Goal: Task Accomplishment & Management: Manage account settings

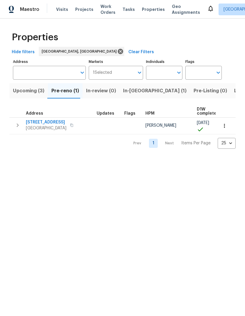
click at [46, 123] on span "[STREET_ADDRESS]" at bounding box center [46, 122] width 41 height 6
click at [47, 123] on span "[STREET_ADDRESS]" at bounding box center [46, 122] width 41 height 6
click at [207, 9] on icon at bounding box center [210, 8] width 7 height 7
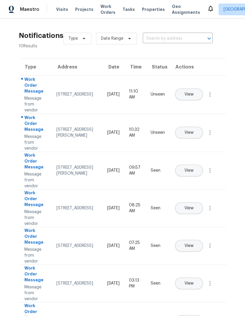
click at [194, 92] on span "View" at bounding box center [189, 94] width 9 height 4
click at [203, 127] on button "View" at bounding box center [189, 133] width 28 height 12
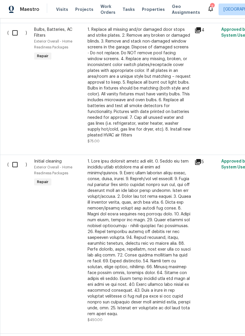
scroll to position [249, 0]
click at [15, 164] on input "checkbox" at bounding box center [17, 164] width 17 height 12
checkbox input "true"
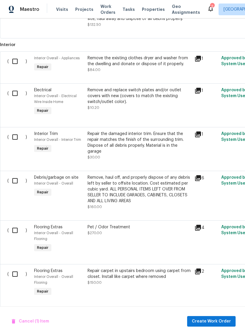
scroll to position [814, 0]
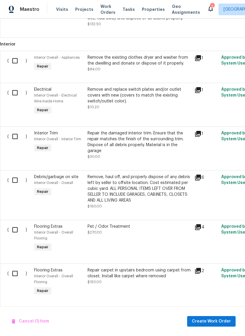
click at [201, 268] on icon at bounding box center [198, 271] width 7 height 7
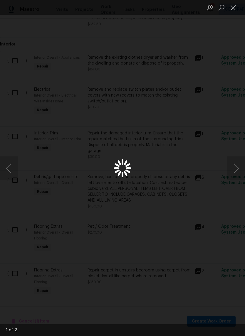
click at [10, 169] on button "Previous image" at bounding box center [9, 169] width 18 height 24
click at [234, 8] on button "Close lightbox" at bounding box center [233, 7] width 12 height 10
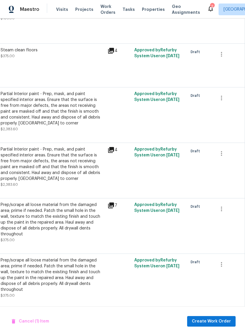
scroll to position [1078, 87]
click at [222, 267] on icon "button" at bounding box center [221, 264] width 7 height 7
click at [226, 264] on li "Cancel" at bounding box center [225, 266] width 23 height 10
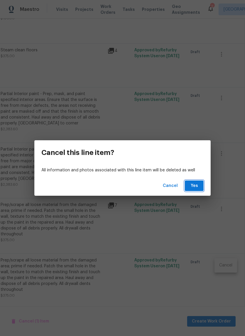
click at [196, 185] on span "Yes" at bounding box center [194, 185] width 9 height 7
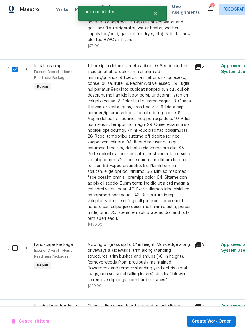
scroll to position [336, 0]
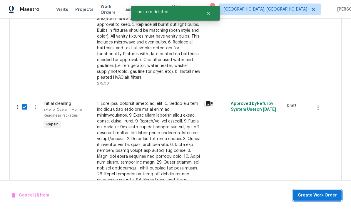
click at [245, 194] on span "Create Work Order" at bounding box center [317, 195] width 39 height 7
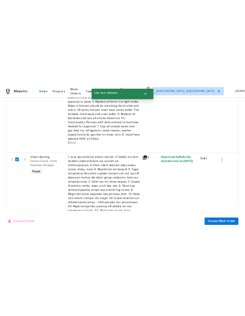
scroll to position [306, 0]
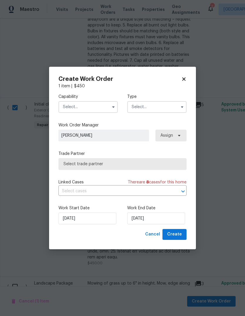
click at [113, 108] on icon "button" at bounding box center [113, 107] width 5 height 5
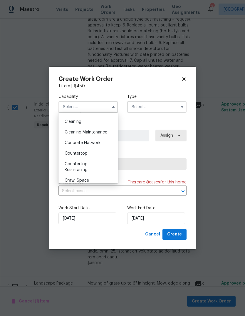
scroll to position [82, 0]
click at [75, 121] on span "Cleaning" at bounding box center [73, 122] width 17 height 4
type input "Cleaning"
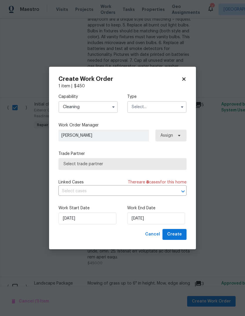
click at [171, 106] on input "text" at bounding box center [156, 107] width 59 height 12
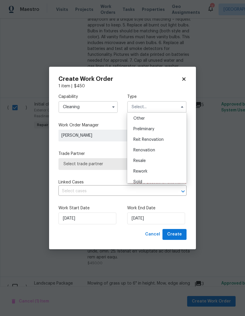
scroll to position [118, 0]
click at [145, 148] on span "Renovation" at bounding box center [144, 150] width 22 height 4
type input "Renovation"
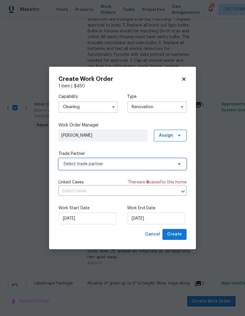
click at [119, 165] on span "Select trade partner" at bounding box center [118, 164] width 110 height 6
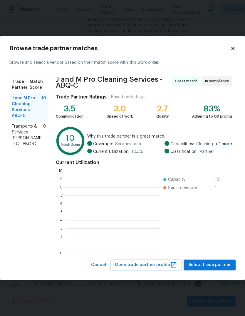
scroll to position [82, 93]
click at [20, 127] on span "Transports & Services Teves LLC - ABQ-C" at bounding box center [27, 135] width 31 height 24
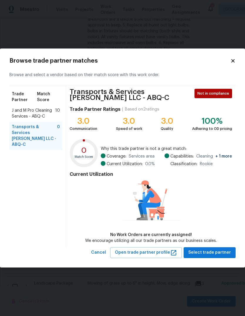
click at [25, 110] on span "J and M Pro Cleaning Services - ABQ-C" at bounding box center [33, 114] width 43 height 12
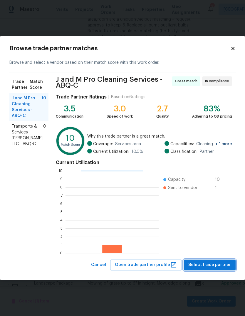
click at [210, 264] on span "Select trade partner" at bounding box center [209, 264] width 43 height 7
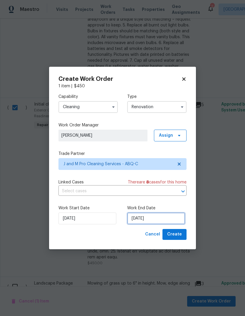
click at [139, 220] on input "9/8/2025" at bounding box center [156, 218] width 58 height 12
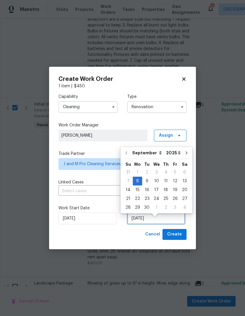
scroll to position [4, 0]
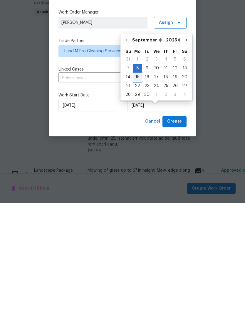
click at [136, 186] on div "15" at bounding box center [137, 190] width 9 height 8
type input "9/15/2025"
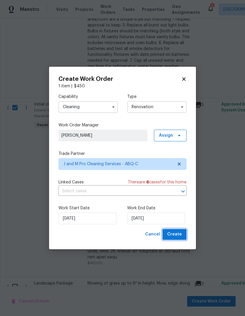
click at [176, 235] on span "Create" at bounding box center [174, 234] width 15 height 7
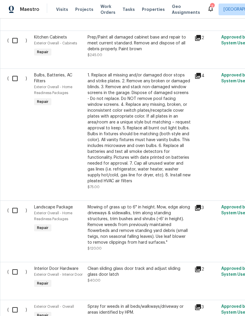
scroll to position [219, 0]
click at [16, 204] on input "checkbox" at bounding box center [17, 210] width 17 height 12
checkbox input "true"
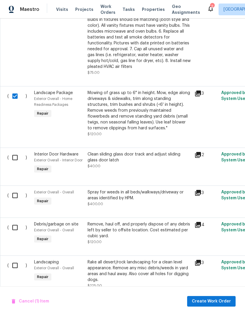
scroll to position [334, 0]
click at [16, 189] on input "checkbox" at bounding box center [17, 195] width 17 height 12
checkbox input "true"
click at [15, 221] on input "checkbox" at bounding box center [17, 227] width 17 height 12
checkbox input "true"
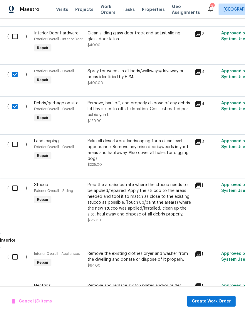
scroll to position [455, 0]
click at [17, 138] on input "checkbox" at bounding box center [17, 144] width 17 height 12
checkbox input "true"
click at [18, 182] on input "checkbox" at bounding box center [17, 188] width 17 height 12
checkbox input "true"
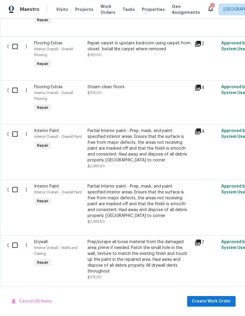
scroll to position [877, 0]
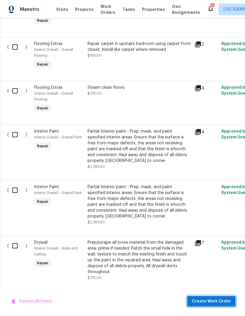
click at [208, 300] on span "Create Work Order" at bounding box center [211, 301] width 39 height 7
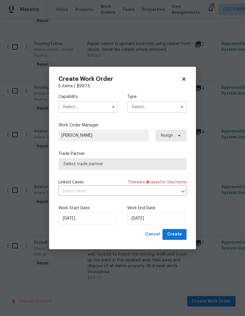
click at [109, 105] on input "text" at bounding box center [87, 107] width 59 height 12
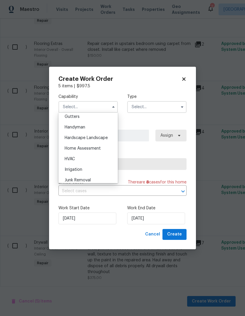
scroll to position [322, 0]
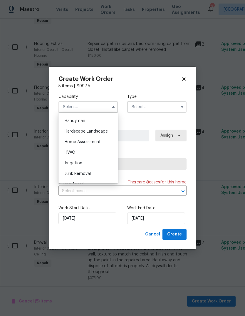
click at [99, 130] on span "Hardscape Landscape" at bounding box center [86, 131] width 43 height 4
type input "Hardscape Landscape"
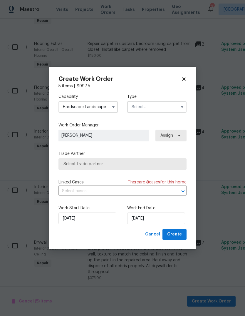
click at [161, 105] on input "text" at bounding box center [156, 107] width 59 height 12
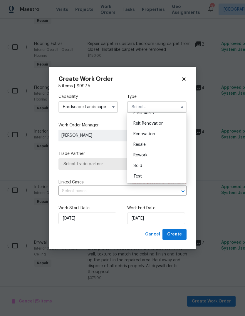
scroll to position [133, 0]
click at [150, 135] on span "Renovation" at bounding box center [144, 134] width 22 height 4
type input "Renovation"
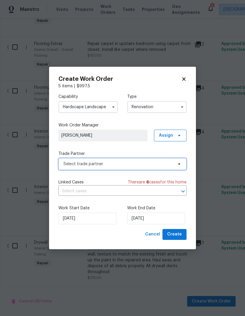
click at [124, 163] on span "Select trade partner" at bounding box center [118, 164] width 110 height 6
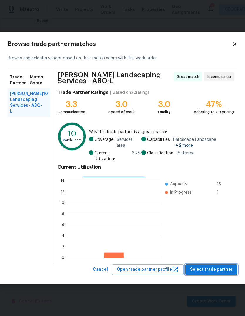
click at [200, 267] on span "Select trade partner" at bounding box center [211, 269] width 43 height 7
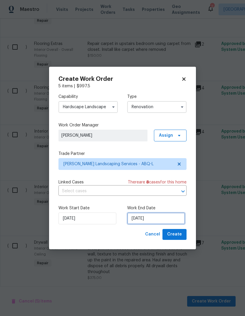
click at [150, 220] on input "9/8/2025" at bounding box center [156, 218] width 58 height 12
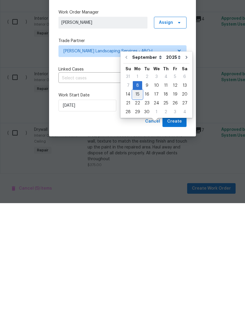
click at [137, 203] on div "15" at bounding box center [137, 207] width 9 height 8
type input "9/15/2025"
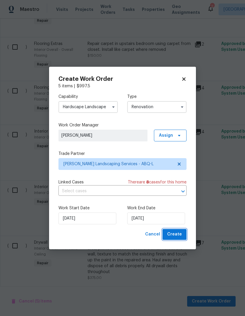
click at [176, 234] on span "Create" at bounding box center [174, 234] width 15 height 7
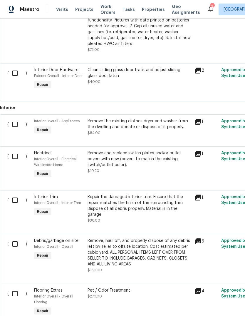
scroll to position [381, 0]
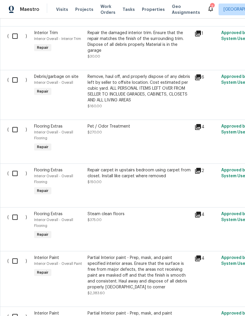
click at [16, 123] on input "checkbox" at bounding box center [17, 129] width 17 height 12
checkbox input "true"
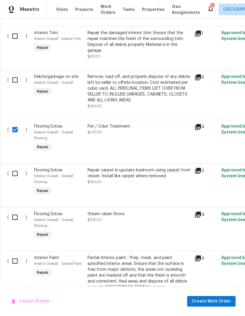
click at [15, 167] on input "checkbox" at bounding box center [17, 173] width 17 height 12
checkbox input "true"
click at [16, 211] on input "checkbox" at bounding box center [17, 217] width 17 height 12
checkbox input "true"
click at [212, 301] on span "Create Work Order" at bounding box center [211, 301] width 39 height 7
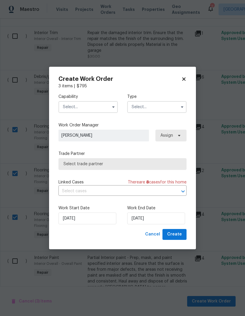
click at [114, 105] on icon "button" at bounding box center [113, 107] width 5 height 5
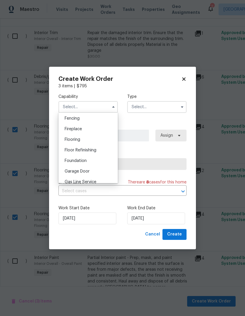
click at [85, 140] on div "Flooring" at bounding box center [88, 139] width 56 height 11
type input "Flooring"
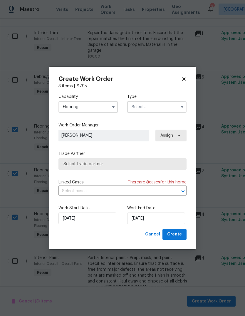
click at [160, 106] on input "text" at bounding box center [156, 107] width 59 height 12
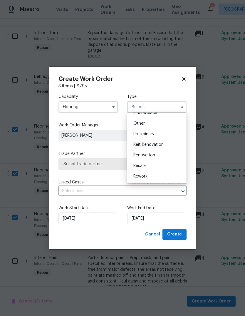
scroll to position [113, 0]
click at [147, 154] on span "Renovation" at bounding box center [144, 155] width 22 height 4
type input "Renovation"
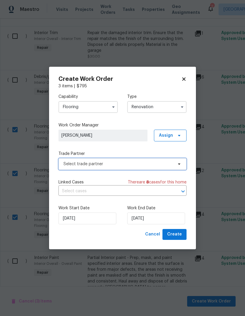
click at [147, 165] on span "Select trade partner" at bounding box center [118, 164] width 110 height 6
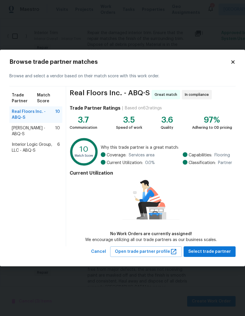
click at [235, 61] on icon at bounding box center [232, 61] width 5 height 5
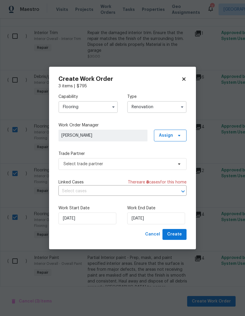
click at [113, 107] on icon "button" at bounding box center [113, 107] width 5 height 5
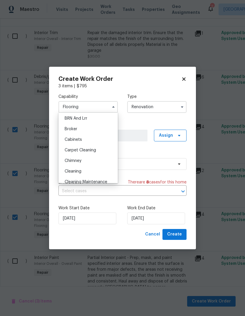
scroll to position [33, 0]
click at [92, 150] on span "Carpet Cleaning" at bounding box center [80, 150] width 31 height 4
type input "Carpet Cleaning"
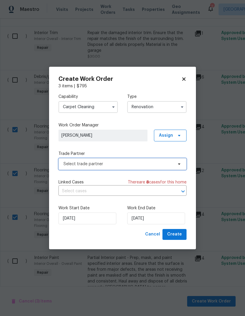
click at [177, 162] on icon at bounding box center [179, 164] width 5 height 5
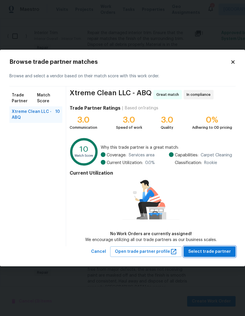
click at [211, 250] on span "Select trade partner" at bounding box center [209, 251] width 43 height 7
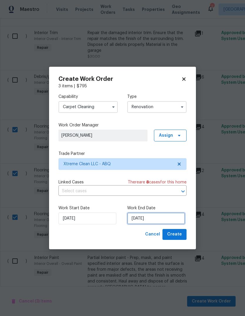
click at [142, 217] on input "9/8/2025" at bounding box center [156, 218] width 58 height 12
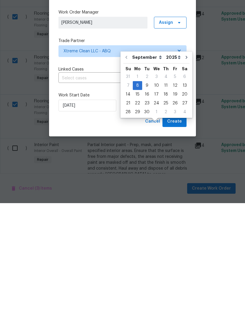
click at [137, 203] on div "15" at bounding box center [137, 207] width 9 height 8
type input "9/15/2025"
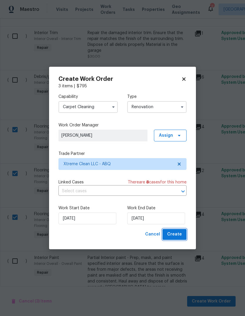
click at [175, 234] on span "Create" at bounding box center [174, 234] width 15 height 7
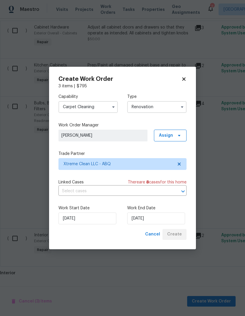
scroll to position [213, 0]
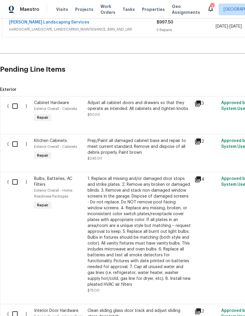
scroll to position [158, 0]
click at [16, 106] on input "checkbox" at bounding box center [17, 106] width 17 height 12
checkbox input "true"
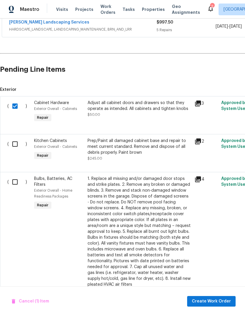
click at [17, 143] on input "checkbox" at bounding box center [17, 144] width 17 height 12
checkbox input "true"
click at [16, 183] on input "checkbox" at bounding box center [17, 182] width 17 height 12
checkbox input "true"
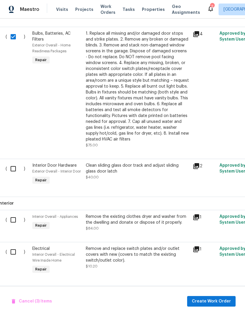
scroll to position [334, 3]
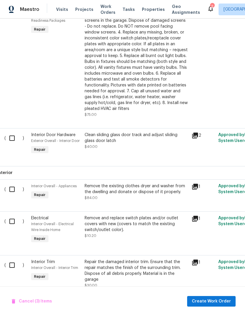
click at [12, 141] on input "checkbox" at bounding box center [14, 138] width 17 height 12
checkbox input "true"
click at [15, 190] on input "checkbox" at bounding box center [14, 189] width 17 height 12
checkbox input "true"
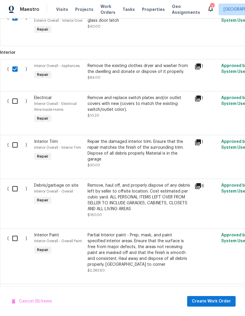
scroll to position [455, 0]
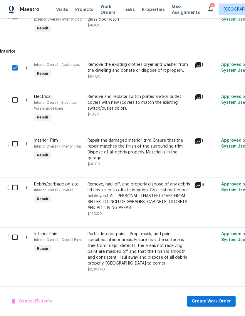
click at [16, 99] on input "checkbox" at bounding box center [17, 100] width 17 height 12
checkbox input "true"
click at [16, 144] on input "checkbox" at bounding box center [17, 144] width 17 height 12
checkbox input "true"
click at [17, 190] on input "checkbox" at bounding box center [17, 187] width 17 height 12
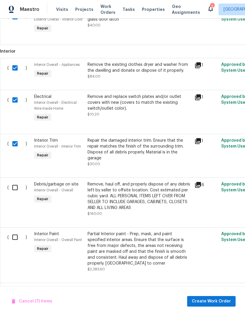
checkbox input "true"
click at [14, 242] on input "checkbox" at bounding box center [17, 237] width 17 height 12
checkbox input "true"
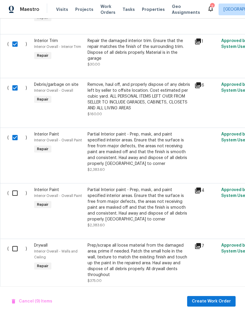
scroll to position [555, 0]
click at [17, 194] on input "checkbox" at bounding box center [17, 193] width 17 height 12
checkbox input "true"
click at [18, 248] on input "checkbox" at bounding box center [17, 249] width 17 height 12
checkbox input "true"
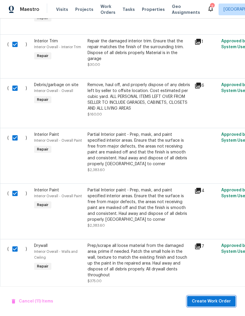
click at [210, 300] on span "Create Work Order" at bounding box center [211, 301] width 39 height 7
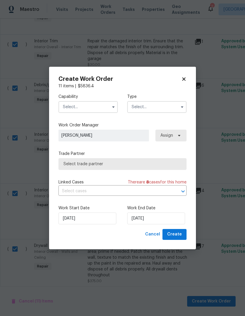
click at [112, 106] on icon "button" at bounding box center [113, 107] width 5 height 5
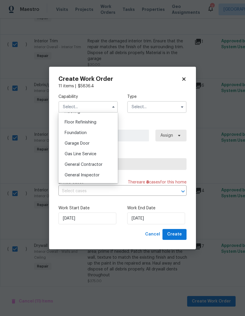
scroll to position [239, 0]
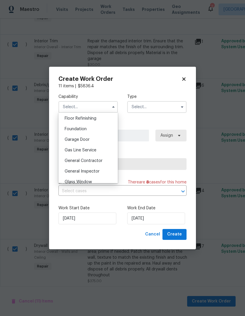
click at [95, 160] on span "General Contractor" at bounding box center [84, 161] width 38 height 4
type input "General Contractor"
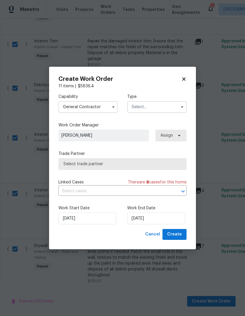
click at [159, 107] on input "text" at bounding box center [156, 107] width 59 height 12
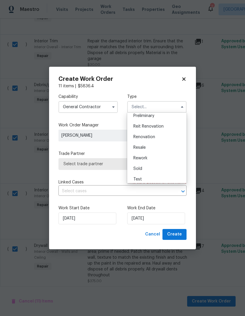
scroll to position [132, 0]
click at [148, 135] on span "Renovation" at bounding box center [144, 136] width 22 height 4
type input "Renovation"
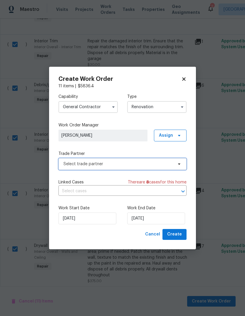
click at [125, 163] on span "Select trade partner" at bounding box center [118, 164] width 110 height 6
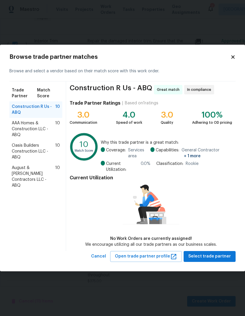
click at [38, 150] on span "Oasis Builders Construction LLC - ABQ" at bounding box center [33, 152] width 43 height 18
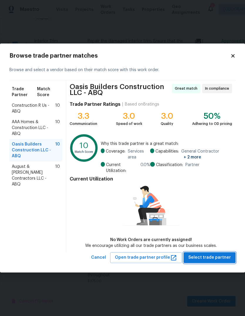
click at [211, 258] on span "Select trade partner" at bounding box center [209, 257] width 43 height 7
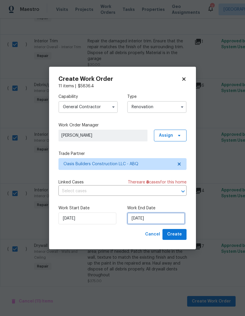
click at [140, 220] on input "9/8/2025" at bounding box center [156, 218] width 58 height 12
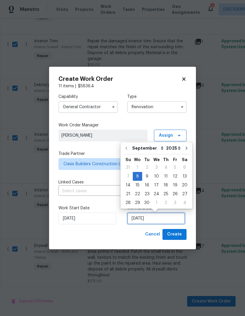
scroll to position [4, 0]
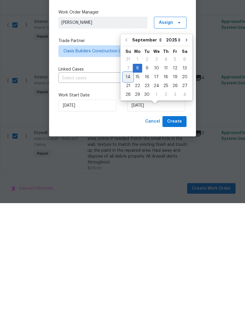
click at [130, 186] on div "14" at bounding box center [127, 190] width 9 height 8
type input "9/14/2025"
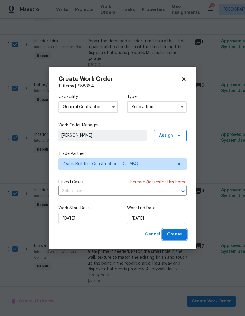
click at [180, 233] on span "Create" at bounding box center [174, 234] width 15 height 7
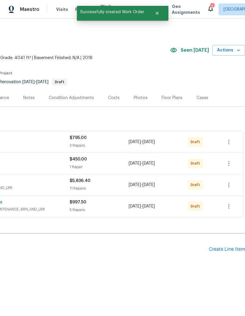
scroll to position [0, 87]
click at [232, 206] on icon "button" at bounding box center [228, 206] width 7 height 7
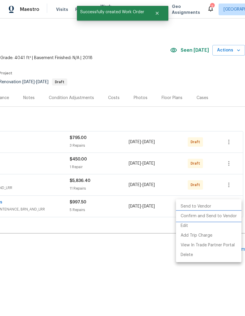
click at [205, 215] on li "Confirm and Send to Vendor" at bounding box center [209, 216] width 66 height 10
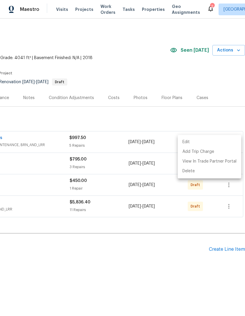
click at [229, 204] on div at bounding box center [122, 158] width 245 height 316
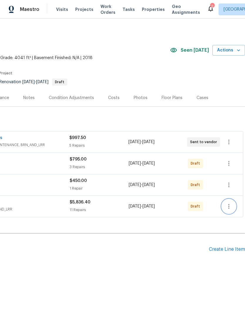
click at [229, 205] on icon "button" at bounding box center [228, 206] width 7 height 7
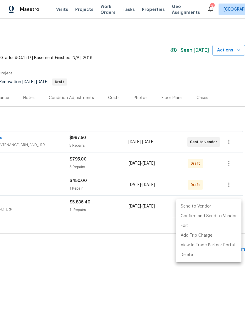
click at [212, 205] on li "Send to Vendor" at bounding box center [209, 207] width 66 height 10
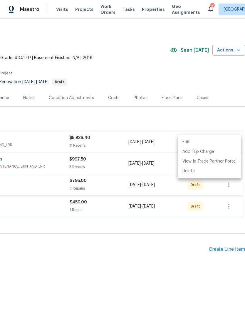
click at [222, 215] on div at bounding box center [122, 158] width 245 height 316
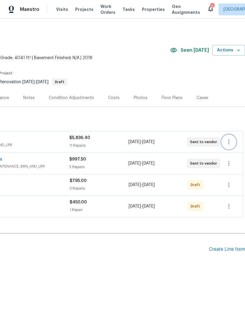
click at [229, 140] on icon "button" at bounding box center [228, 142] width 1 height 5
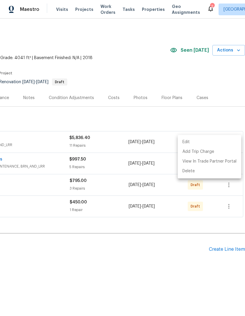
click at [180, 245] on div at bounding box center [122, 158] width 245 height 316
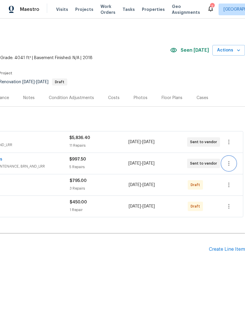
click at [230, 158] on button "button" at bounding box center [229, 163] width 14 height 14
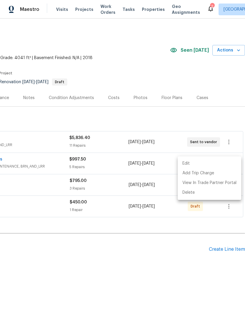
click at [182, 246] on div at bounding box center [122, 158] width 245 height 316
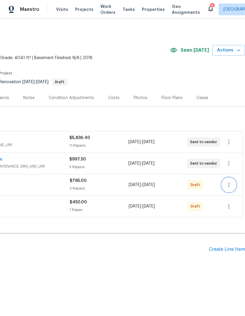
click at [231, 182] on icon "button" at bounding box center [228, 184] width 7 height 7
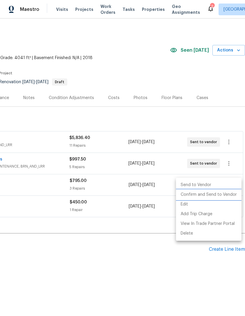
click at [217, 193] on li "Confirm and Send to Vendor" at bounding box center [209, 195] width 66 height 10
click at [177, 260] on div at bounding box center [122, 158] width 245 height 316
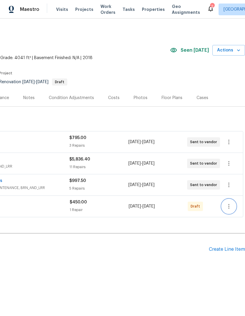
click at [230, 203] on icon "button" at bounding box center [228, 206] width 7 height 7
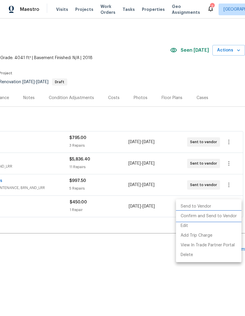
click at [207, 214] on li "Confirm and Send to Vendor" at bounding box center [209, 216] width 66 height 10
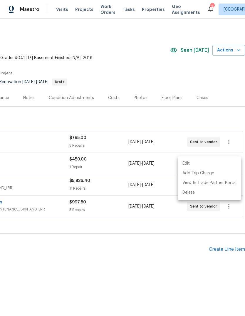
click at [166, 272] on div at bounding box center [122, 158] width 245 height 316
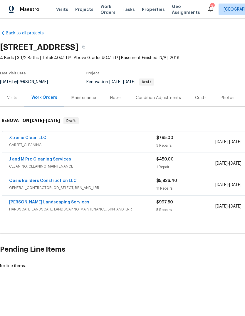
scroll to position [0, 0]
click at [221, 237] on h2 "Pending Line Items" at bounding box center [148, 249] width 296 height 27
click at [117, 96] on div "Notes" at bounding box center [115, 98] width 11 height 6
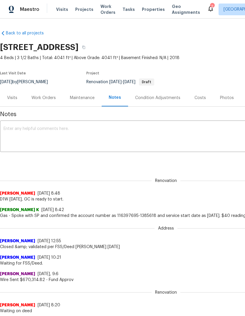
click at [14, 129] on textarea at bounding box center [166, 137] width 325 height 21
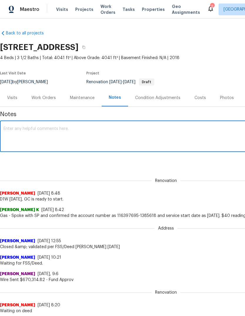
click at [16, 127] on textarea at bounding box center [166, 137] width 325 height 21
paste textarea "1.DOW completion date= 2.General Contractor= 3.Expected GC completion date= 4.F…"
click at [56, 128] on textarea "1.DOW completion date= 2.General Contractor= 3.Expected GC completion date= 4.F…" at bounding box center [166, 137] width 325 height 21
click at [53, 132] on textarea "1.DOW completion date= 9/8 2.General Contractor= 3.Expected GC completion date=…" at bounding box center [166, 137] width 325 height 21
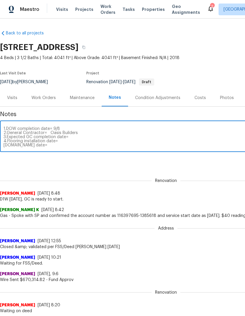
click at [70, 137] on textarea "1.DOW completion date= 9/8 2.General Contractor= Oasis Builders 3.Expected GC c…" at bounding box center [166, 137] width 325 height 21
click at [59, 140] on textarea "1.DOW completion date= 9/8 2.General Contractor= Oasis Builders 3.Expected GC c…" at bounding box center [166, 137] width 325 height 21
click at [41, 145] on textarea "1.DOW completion date= 9/8 2.General Contractor= Oasis Builders 3.Expected GC c…" at bounding box center [166, 137] width 325 height 21
click at [65, 138] on textarea "1.DOW completion date= 9/8 2.General Contractor= Oasis Builders 3.Expected GC c…" at bounding box center [166, 137] width 325 height 21
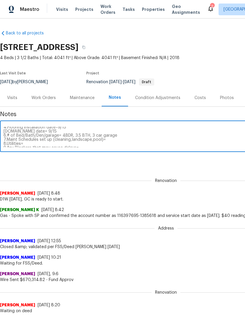
scroll to position [16, 0]
click at [109, 138] on textarea "1.DOW completion date= 9/8 2.General Contractor= Oasis Builders 3.Expected GC c…" at bounding box center [166, 137] width 325 height 21
click at [29, 141] on textarea "1.DOW completion date= 9/8 2.General Contractor= Oasis Builders 3.Expected GC c…" at bounding box center [166, 137] width 325 height 21
click at [79, 146] on textarea "1.DOW completion date= 9/8 2.General Contractor= Oasis Builders 3.Expected GC c…" at bounding box center [166, 137] width 325 height 21
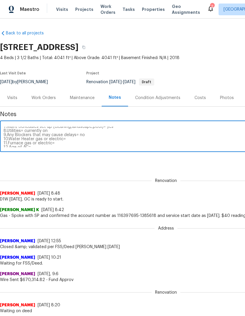
click at [69, 140] on textarea "1.DOW completion date= 9/8 2.General Contractor= Oasis Builders 3.Expected GC c…" at bounding box center [166, 137] width 325 height 21
click at [57, 143] on textarea "1.DOW completion date= 9/8 2.General Contractor= Oasis Builders 3.Expected GC c…" at bounding box center [166, 137] width 325 height 21
click at [35, 139] on textarea "1.DOW completion date= 9/8 2.General Contractor= Oasis Builders 3.Expected GC c…" at bounding box center [166, 137] width 325 height 21
click at [69, 146] on textarea "1.DOW completion date= 9/8 2.General Contractor= Oasis Builders 3.Expected GC c…" at bounding box center [166, 137] width 325 height 21
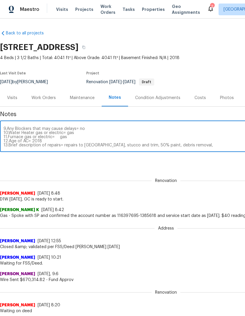
click at [95, 144] on textarea "1.DOW completion date= 9/8 2.General Contractor= Oasis Builders 3.Expected GC c…" at bounding box center [166, 137] width 325 height 21
click at [212, 144] on textarea "1.DOW completion date= 9/8 2.General Contractor= Oasis Builders 3.Expected GC c…" at bounding box center [166, 137] width 325 height 21
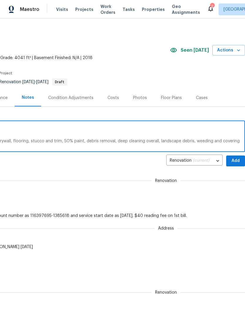
scroll to position [0, 87]
type textarea "1.DOW completion date= 9/8 2.General Contractor= Oasis Builders 3.Expected GC c…"
click at [236, 158] on span "Add" at bounding box center [235, 160] width 9 height 7
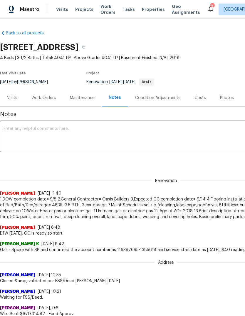
scroll to position [0, 0]
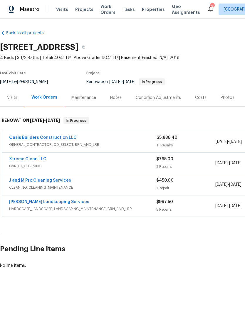
click at [31, 136] on link "Oasis Builders Construction LLC" at bounding box center [43, 138] width 68 height 4
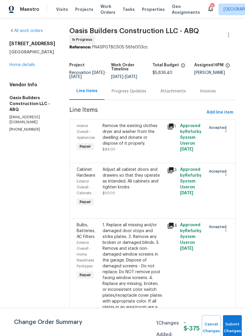
click at [131, 93] on div "Progress Updates" at bounding box center [129, 91] width 35 height 6
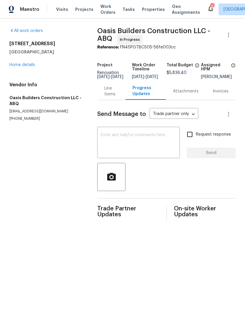
click at [108, 139] on textarea at bounding box center [139, 143] width 76 height 21
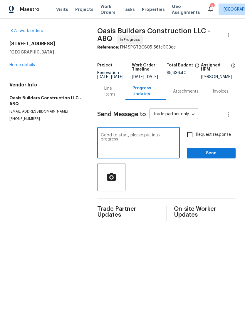
type textarea "Good to start, please put into progress"
click at [214, 157] on span "Send" at bounding box center [211, 153] width 39 height 7
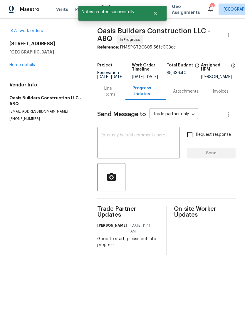
click at [21, 63] on link "Home details" at bounding box center [22, 65] width 26 height 4
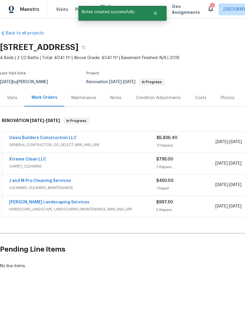
click at [21, 158] on link "Xtreme Clean LLC" at bounding box center [27, 159] width 37 height 4
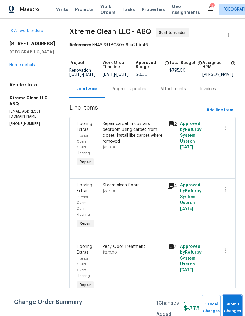
click at [228, 302] on button "Submit Changes" at bounding box center [232, 307] width 19 height 25
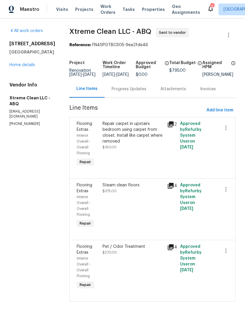
click at [127, 92] on div "Progress Updates" at bounding box center [129, 89] width 35 height 6
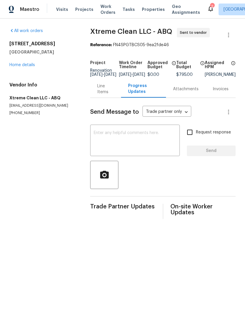
click at [97, 135] on textarea at bounding box center [135, 141] width 83 height 21
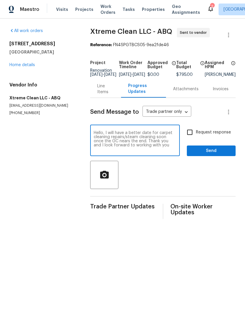
type textarea "Hello, I will have a better date for carpet cleaning repairs/steam cleaning soo…"
click at [215, 155] on span "Send" at bounding box center [211, 150] width 39 height 7
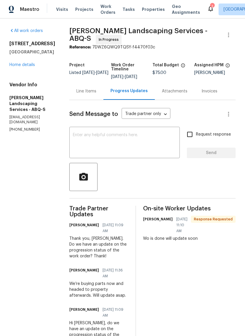
click at [96, 94] on div "Line Items" at bounding box center [86, 91] width 20 height 6
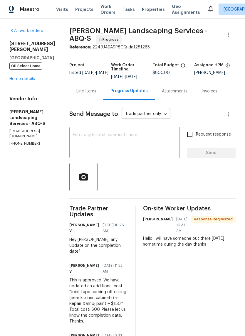
click at [96, 94] on div "Line Items" at bounding box center [86, 91] width 20 height 6
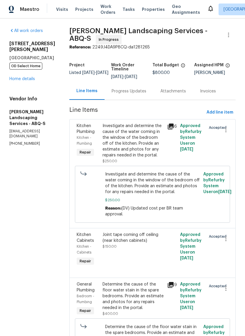
click at [174, 128] on icon at bounding box center [171, 127] width 6 height 6
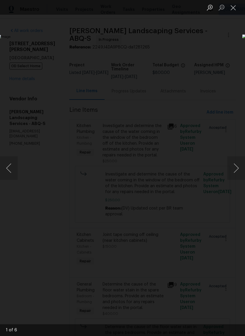
click at [236, 166] on button "Next image" at bounding box center [236, 169] width 18 height 24
click at [236, 164] on button "Next image" at bounding box center [236, 169] width 18 height 24
click at [238, 165] on button "Next image" at bounding box center [236, 169] width 18 height 24
click at [236, 164] on button "Next image" at bounding box center [236, 169] width 18 height 24
click at [234, 7] on button "Close lightbox" at bounding box center [233, 7] width 12 height 10
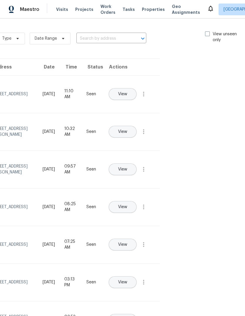
scroll to position [0, 66]
click at [207, 33] on span at bounding box center [207, 33] width 5 height 5
click at [207, 33] on input "View unseen only" at bounding box center [207, 33] width 4 height 4
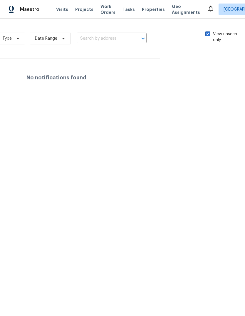
click at [207, 33] on span at bounding box center [207, 33] width 5 height 5
click at [207, 33] on input "View unseen only" at bounding box center [207, 33] width 4 height 4
checkbox input "false"
